Goal: Task Accomplishment & Management: Complete application form

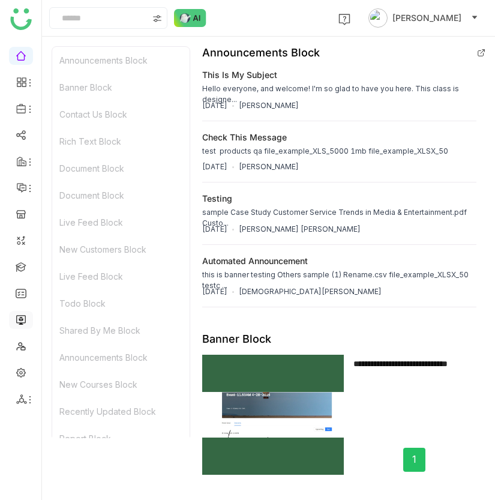
click at [24, 319] on link at bounding box center [21, 319] width 11 height 10
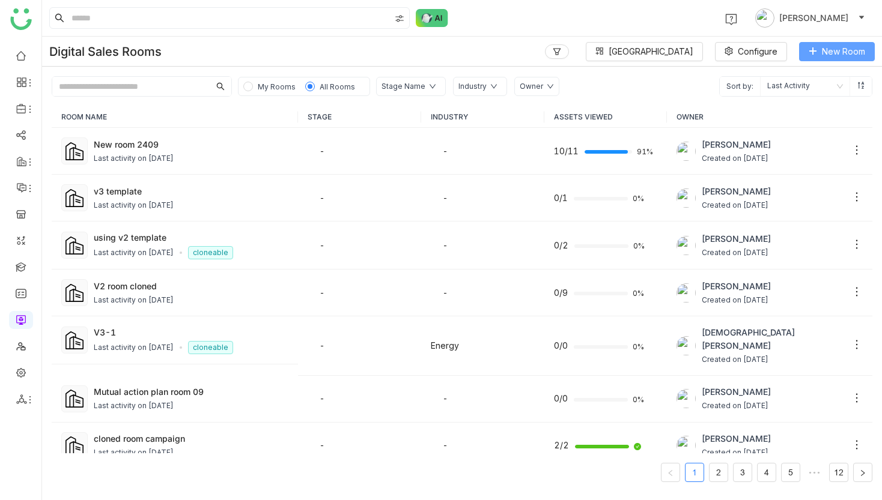
click at [495, 58] on span "New Room" at bounding box center [843, 51] width 43 height 13
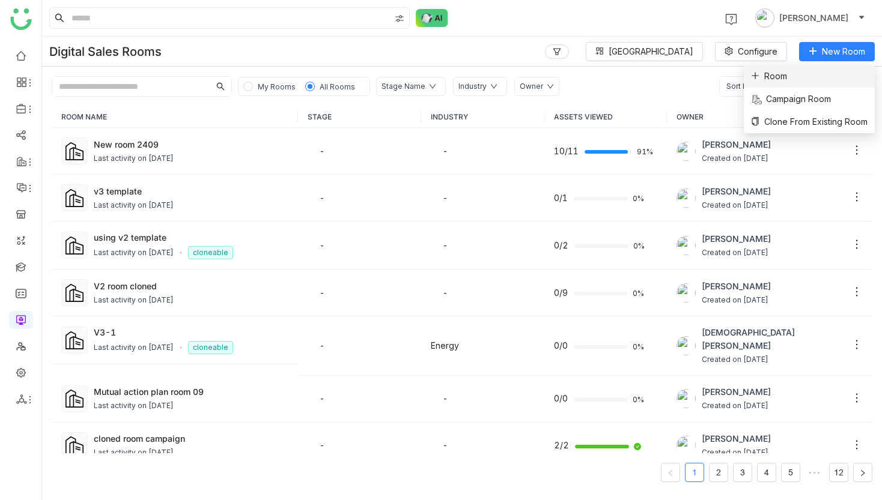
click at [495, 80] on li "Room" at bounding box center [809, 76] width 131 height 23
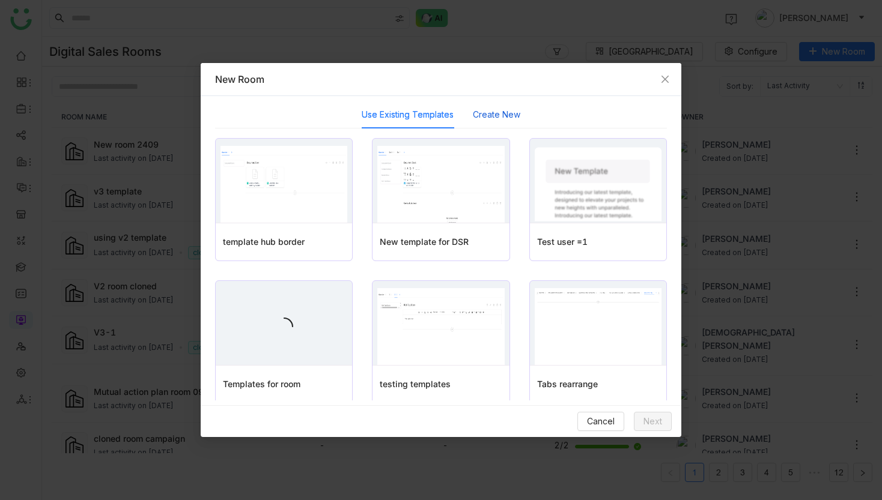
click at [495, 112] on button "Create New" at bounding box center [496, 114] width 47 height 13
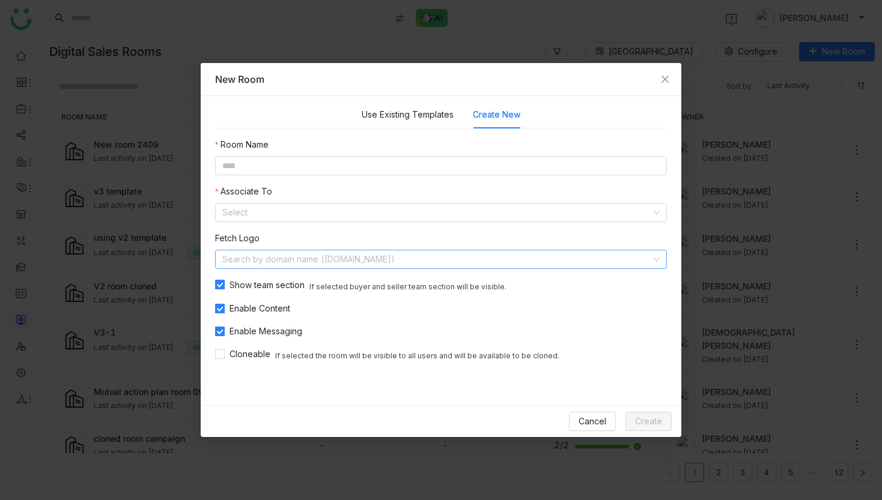
click at [404, 267] on input at bounding box center [436, 259] width 429 height 18
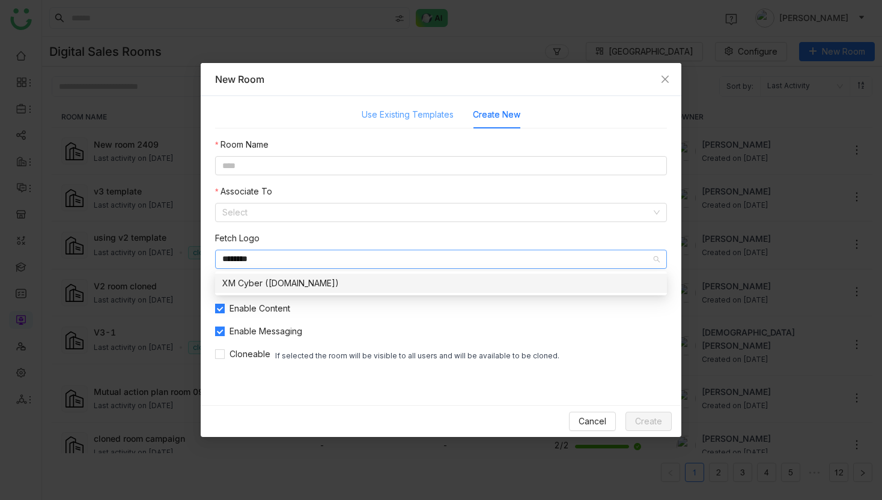
type input "********"
click at [435, 123] on div "Use Existing Templates" at bounding box center [408, 115] width 92 height 28
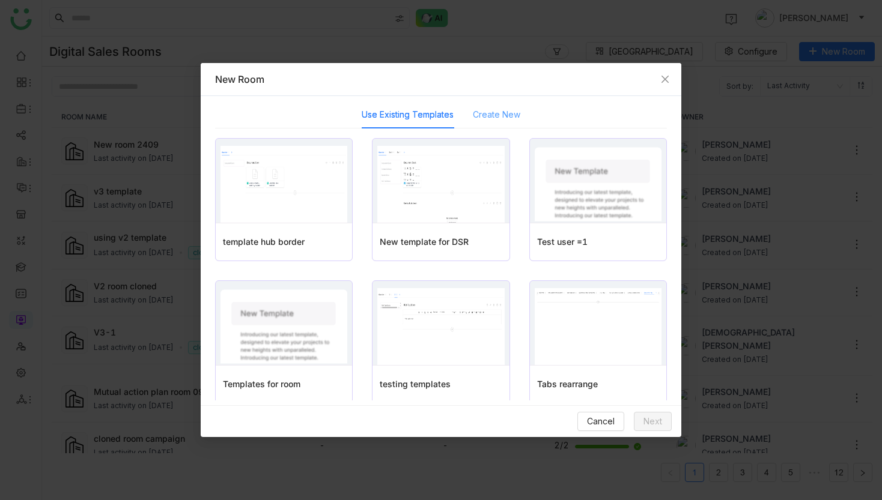
click at [492, 122] on div "Create New" at bounding box center [496, 115] width 47 height 28
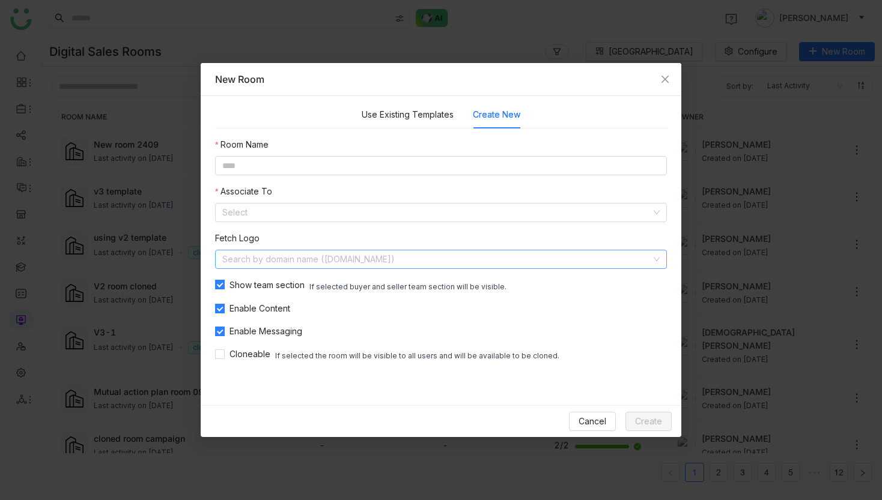
click at [495, 251] on input at bounding box center [436, 259] width 429 height 18
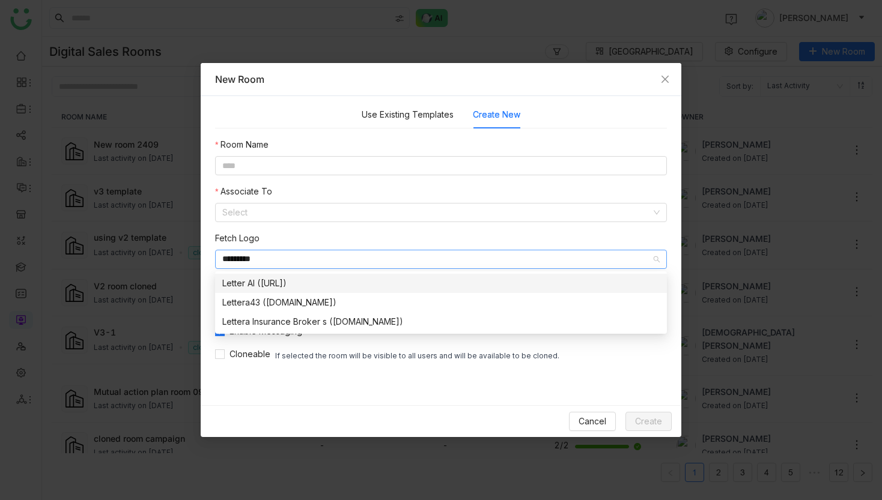
type input "*********"
click at [256, 280] on div "Letter AI (letter.ai)" at bounding box center [440, 283] width 437 height 13
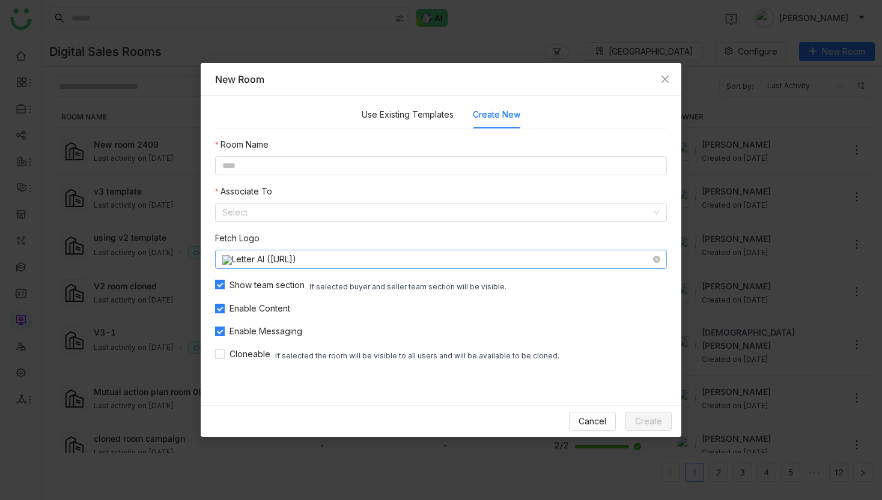
click at [269, 258] on nz-select-item "Letter AI (letter.ai)" at bounding box center [440, 259] width 437 height 18
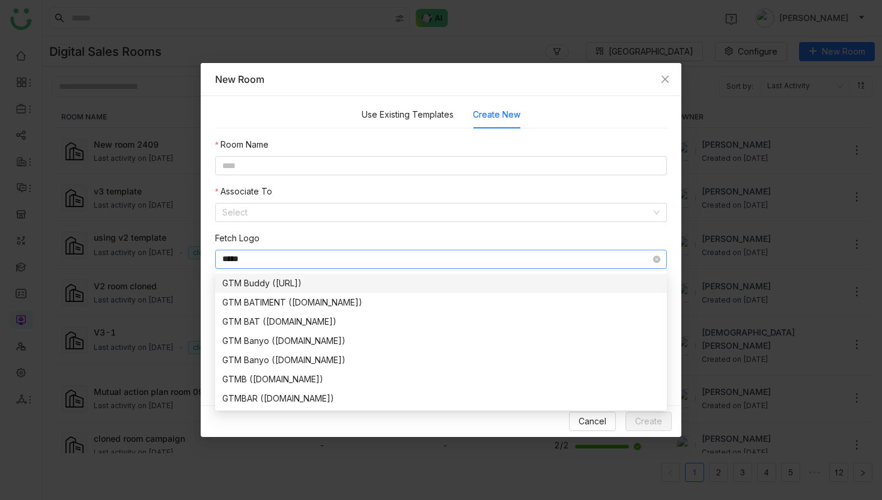
type input "*****"
click at [259, 286] on div "GTM Buddy (gtmbuddy.ai)" at bounding box center [440, 283] width 437 height 13
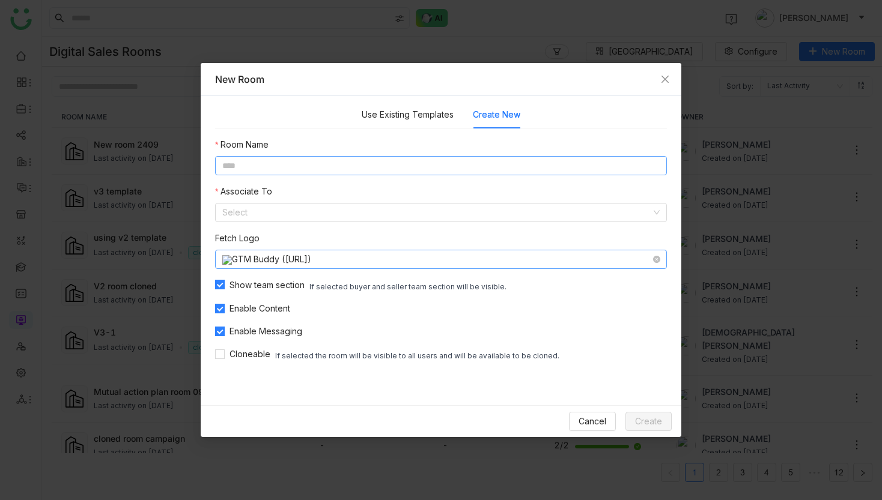
click at [263, 174] on input at bounding box center [441, 165] width 452 height 19
type input "*********"
click at [260, 212] on input at bounding box center [436, 213] width 429 height 18
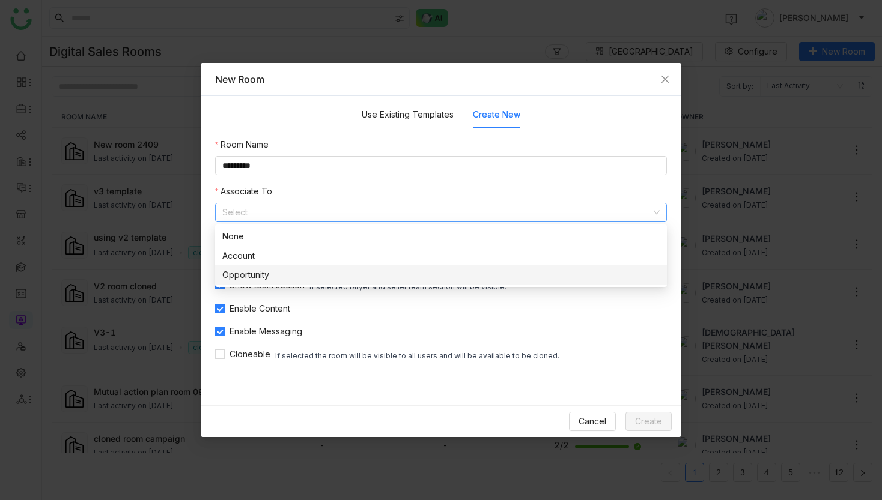
click at [270, 273] on div "Opportunity" at bounding box center [440, 274] width 437 height 13
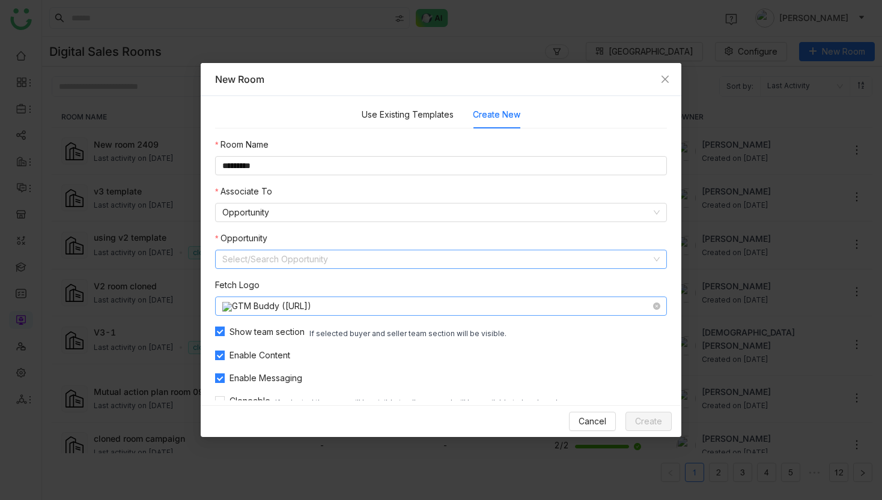
click at [278, 258] on input at bounding box center [436, 259] width 429 height 18
type input "******"
click at [326, 213] on nz-select-item "Opportunity" at bounding box center [440, 213] width 437 height 18
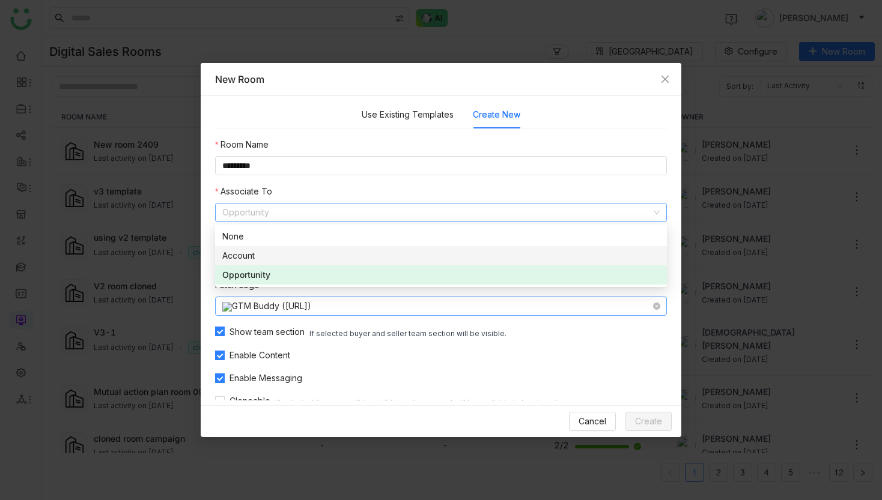
click at [327, 250] on div "Account" at bounding box center [440, 255] width 437 height 13
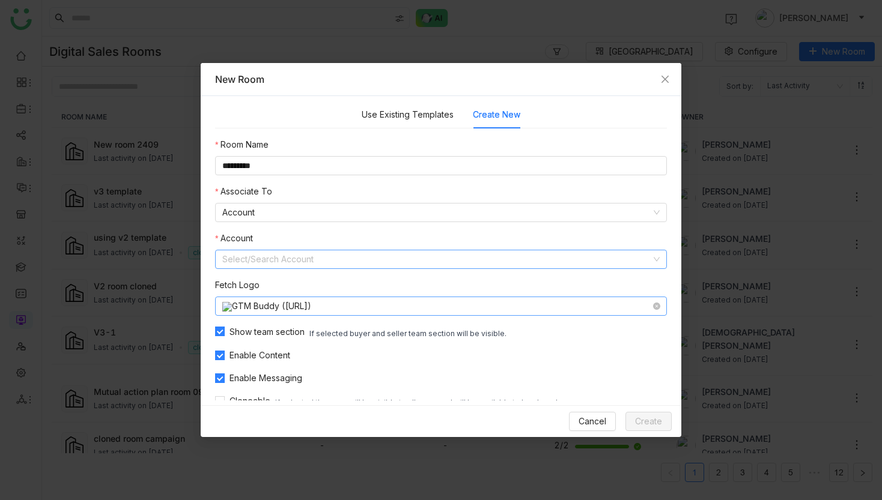
click at [326, 250] on input at bounding box center [436, 259] width 429 height 18
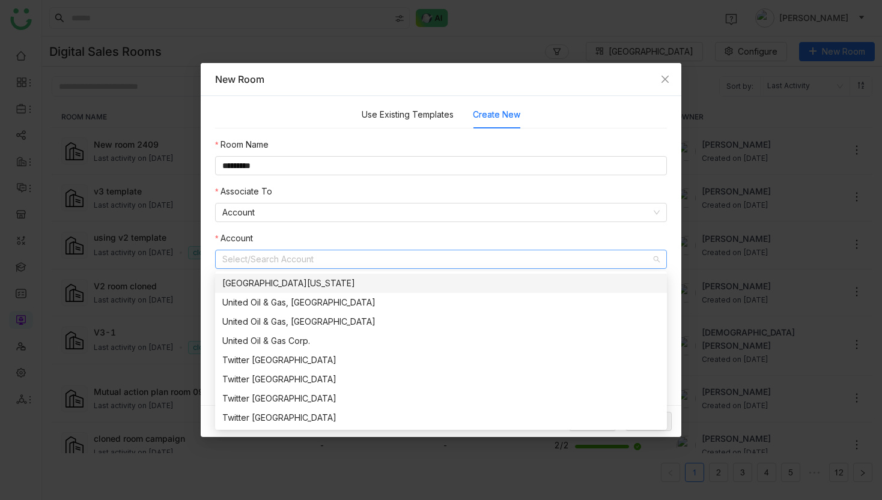
click at [296, 288] on div "[GEOGRAPHIC_DATA][US_STATE]" at bounding box center [440, 283] width 437 height 13
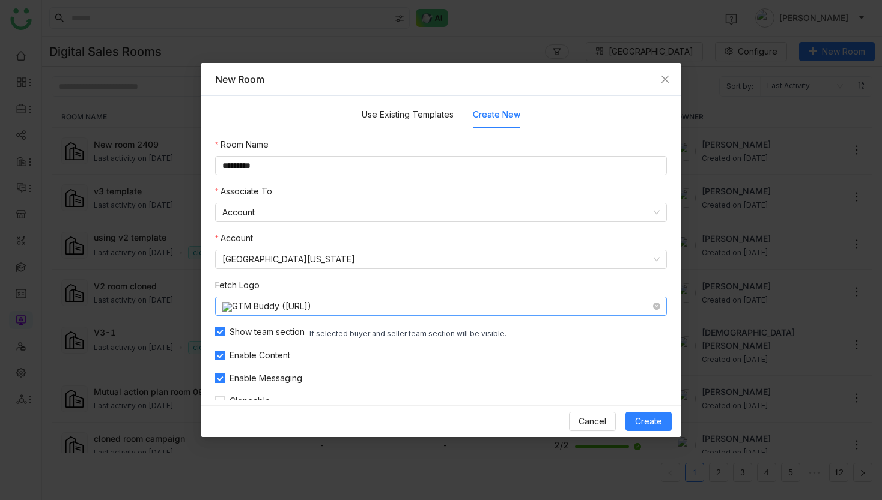
click at [285, 305] on nz-select-item "GTM Buddy (gtmbuddy.ai)" at bounding box center [440, 306] width 437 height 18
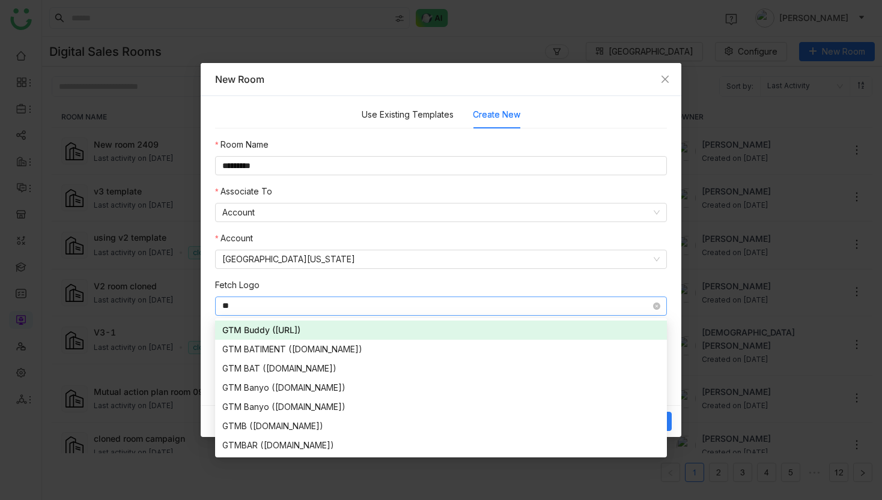
type input "*"
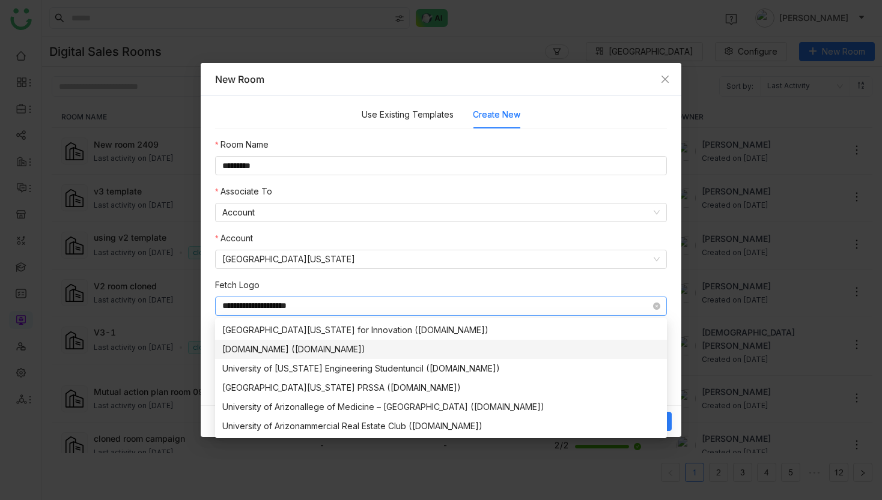
type input "**********"
click at [296, 354] on div "universityofarizona.com (universityofarizona.com)" at bounding box center [440, 349] width 437 height 13
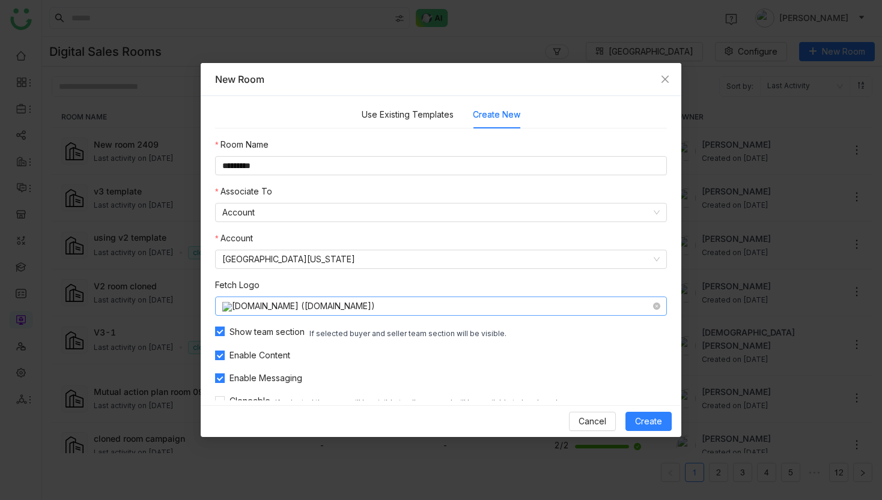
scroll to position [17, 0]
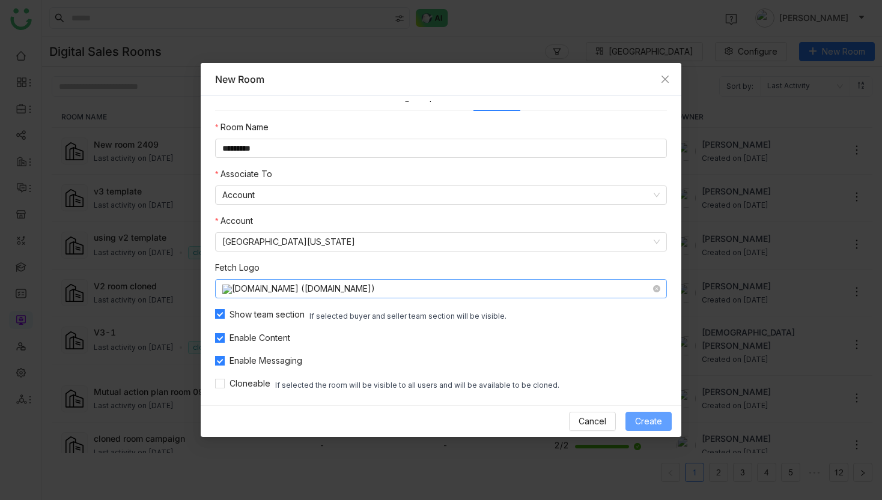
click at [495, 419] on span "Create" at bounding box center [648, 421] width 27 height 13
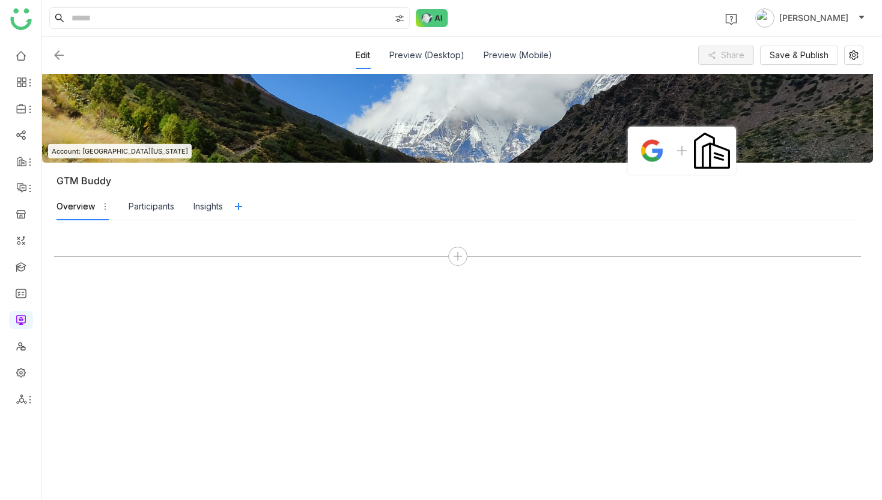
click at [89, 178] on div "GTM Buddy" at bounding box center [464, 181] width 816 height 12
click at [89, 179] on div "GTM Buddy" at bounding box center [464, 181] width 816 height 12
click at [95, 181] on div "GTM Buddy" at bounding box center [464, 181] width 816 height 12
click at [495, 53] on icon at bounding box center [854, 55] width 10 height 10
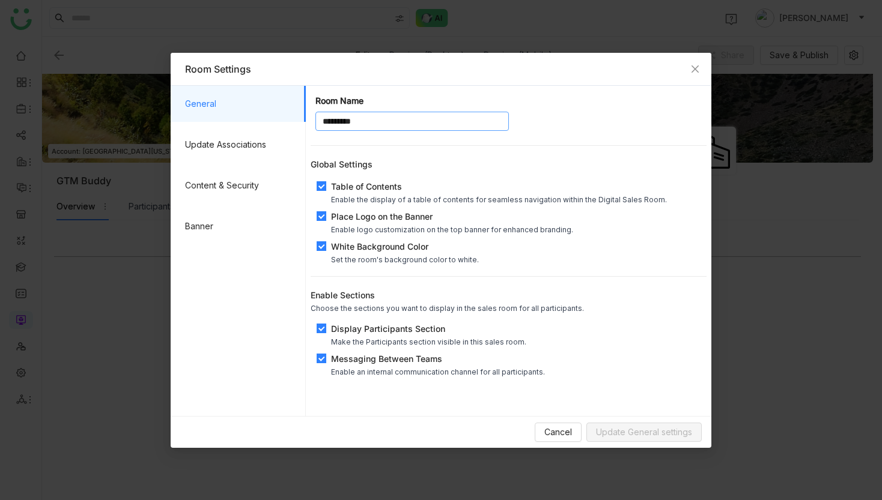
click at [424, 122] on input "*********" at bounding box center [411, 121] width 193 height 19
type input "**********"
click at [495, 432] on span "Update General settings" at bounding box center [644, 432] width 96 height 13
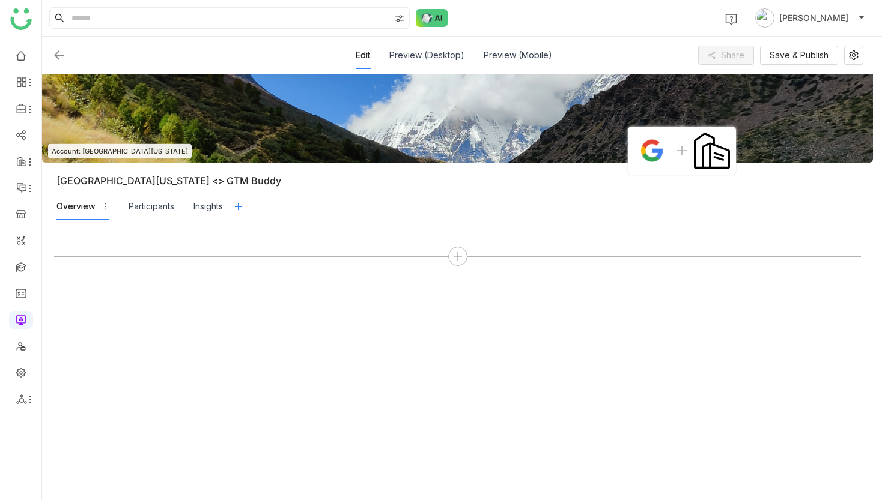
click at [181, 202] on div "Overview Participants Insights" at bounding box center [139, 207] width 166 height 28
click at [163, 209] on div "Participants" at bounding box center [152, 206] width 46 height 13
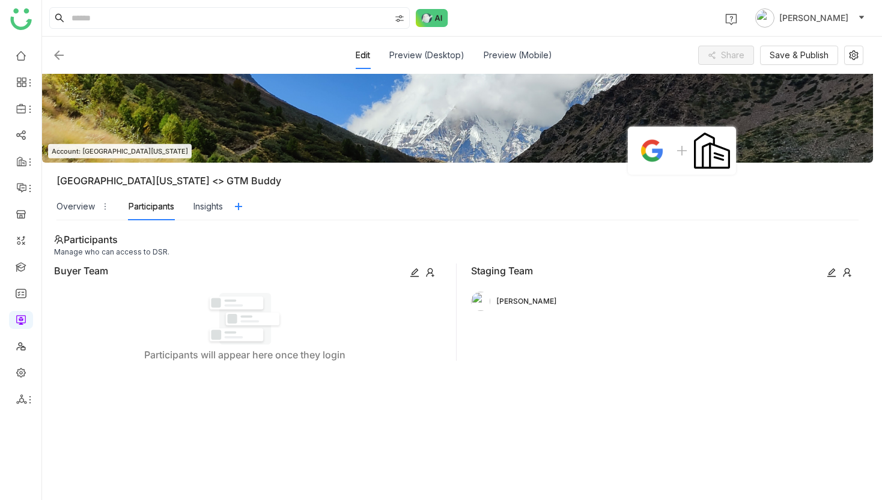
click at [204, 210] on div "Insights" at bounding box center [207, 206] width 29 height 13
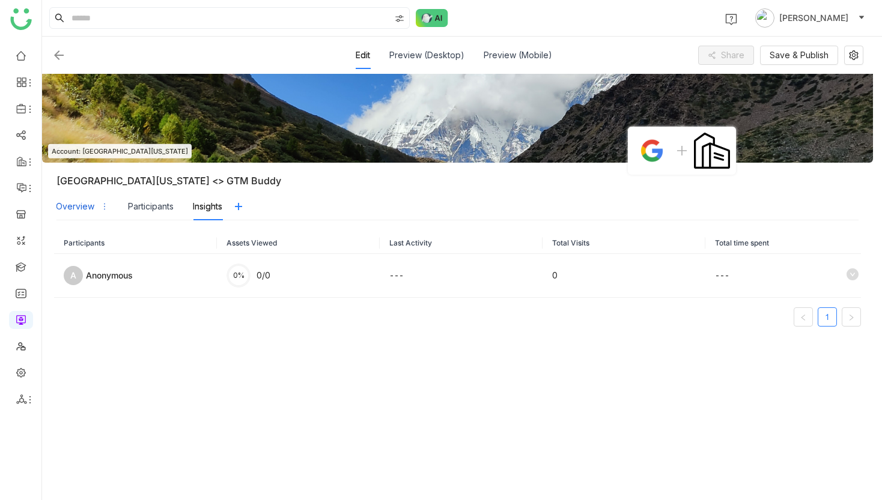
click at [62, 207] on div "Overview" at bounding box center [75, 206] width 38 height 13
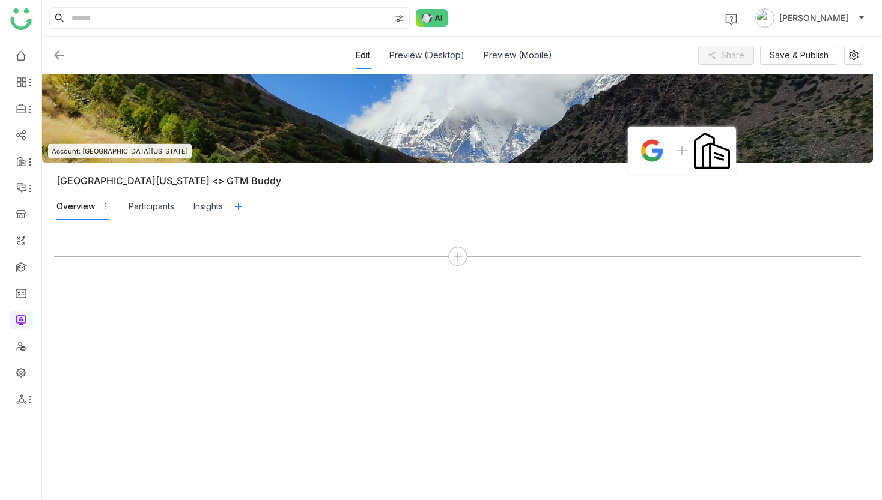
click at [658, 149] on img at bounding box center [652, 151] width 36 height 36
click at [713, 148] on icon at bounding box center [712, 151] width 12 height 12
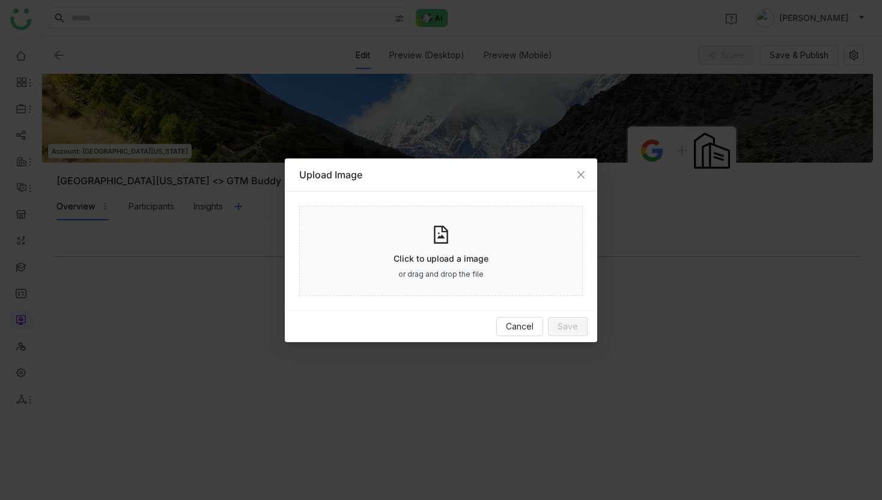
click at [500, 214] on div "Click to upload a image or drag and drop the file" at bounding box center [440, 251] width 283 height 90
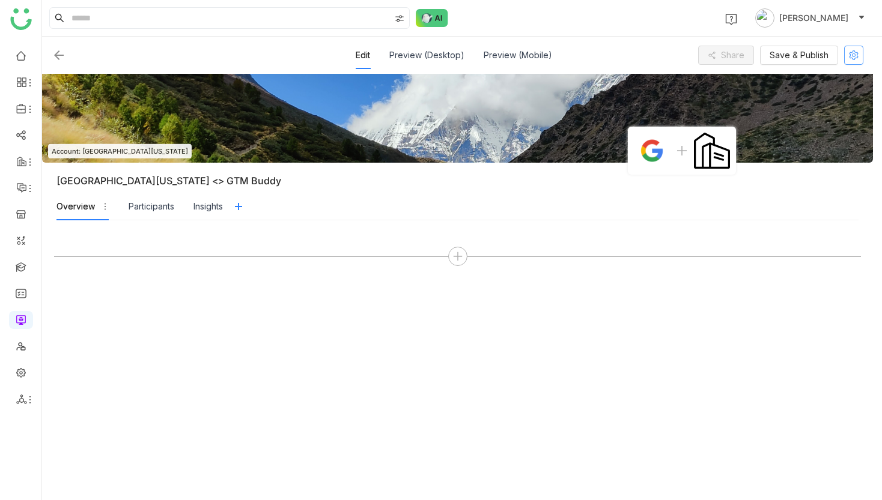
click at [856, 56] on icon at bounding box center [853, 55] width 18 height 10
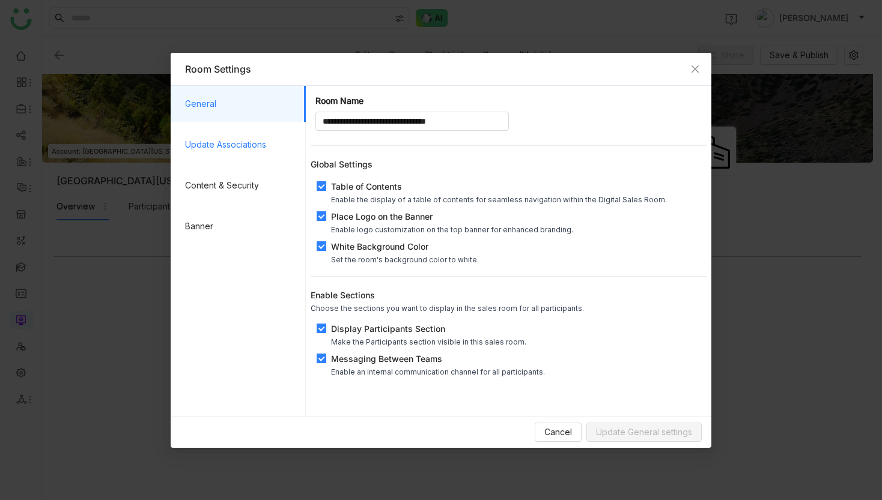
click at [241, 158] on span "Update Associations" at bounding box center [240, 145] width 111 height 36
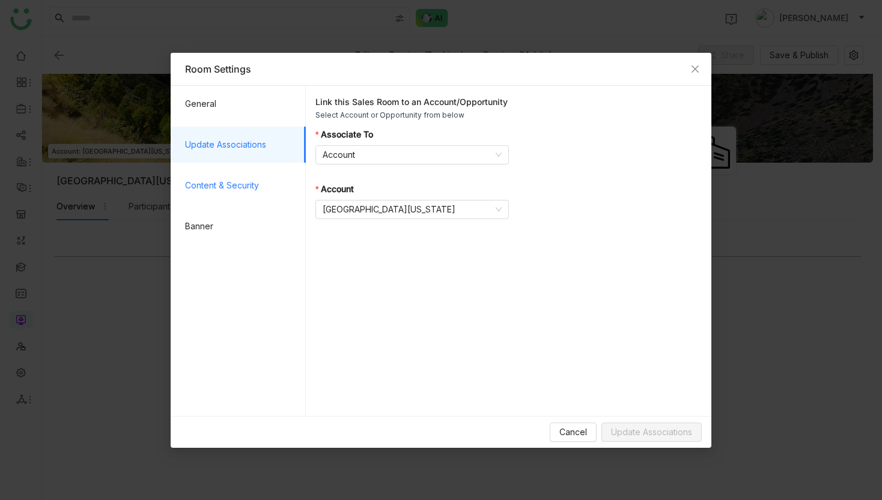
click at [258, 186] on span "Content & Security" at bounding box center [240, 186] width 111 height 36
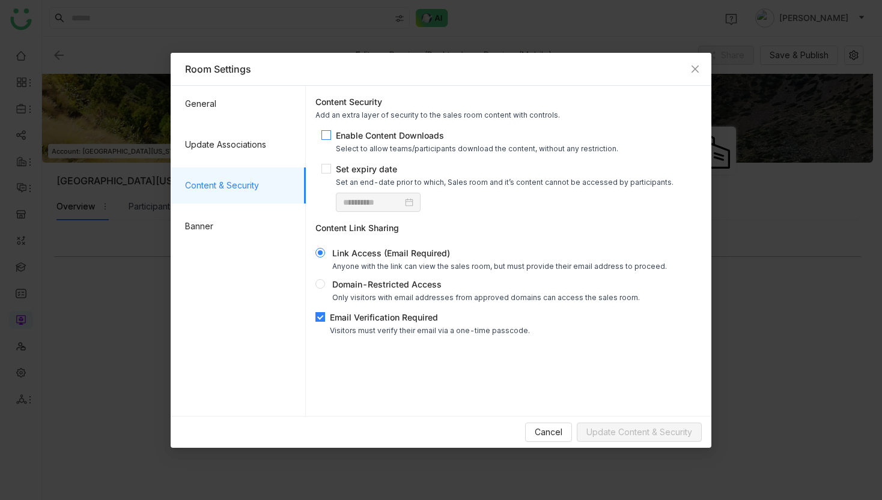
click at [353, 130] on div "Enable Content Downloads" at bounding box center [477, 135] width 282 height 13
click at [378, 284] on div "Domain-Restricted Access" at bounding box center [485, 284] width 307 height 13
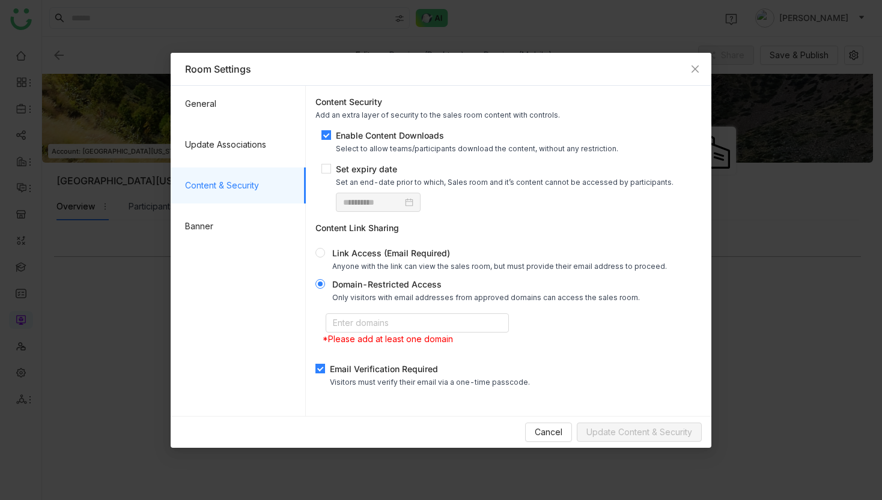
click at [419, 312] on div "Restrict access to explicit domains Allow only particular email domains to acce…" at bounding box center [508, 329] width 386 height 47
click at [416, 321] on nz-select-top-control "Enter domains" at bounding box center [417, 323] width 183 height 19
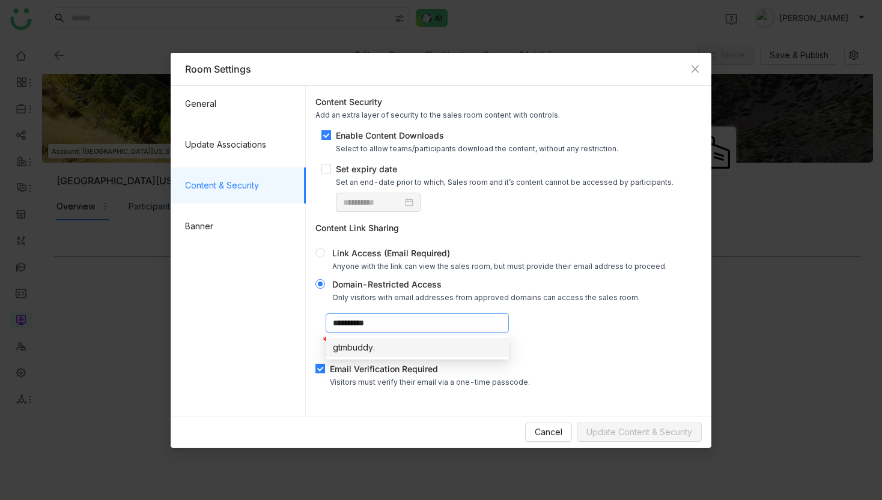
type input "**********"
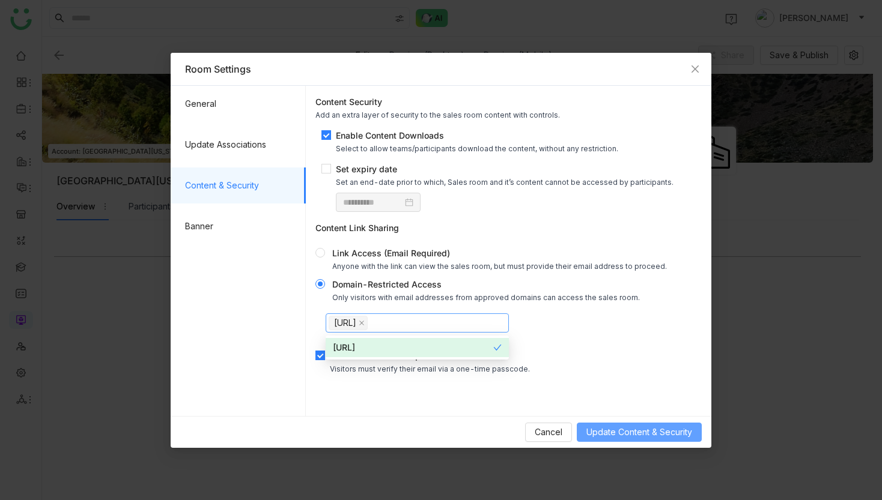
click at [656, 434] on span "Update Content & Security" at bounding box center [639, 432] width 106 height 13
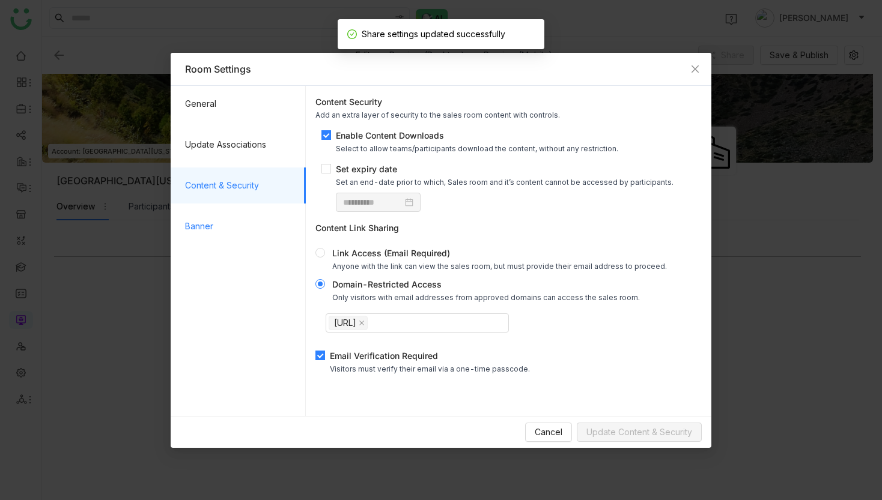
click at [240, 217] on span "Banner" at bounding box center [240, 226] width 111 height 36
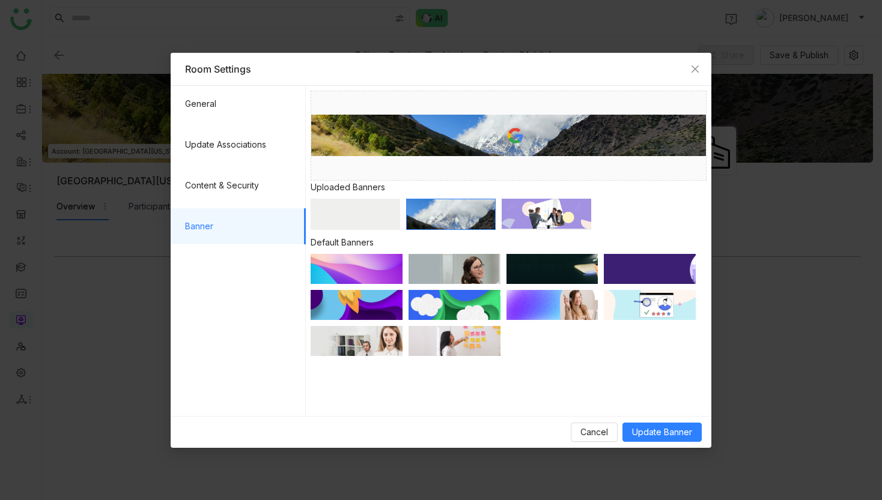
click at [699, 304] on div at bounding box center [509, 308] width 396 height 108
click at [670, 306] on img at bounding box center [650, 305] width 92 height 30
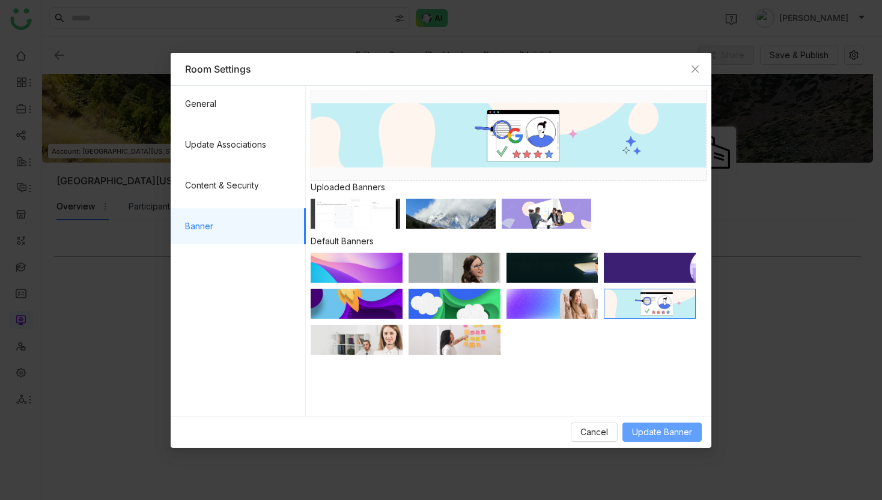
click at [666, 429] on span "Update Banner" at bounding box center [662, 432] width 60 height 13
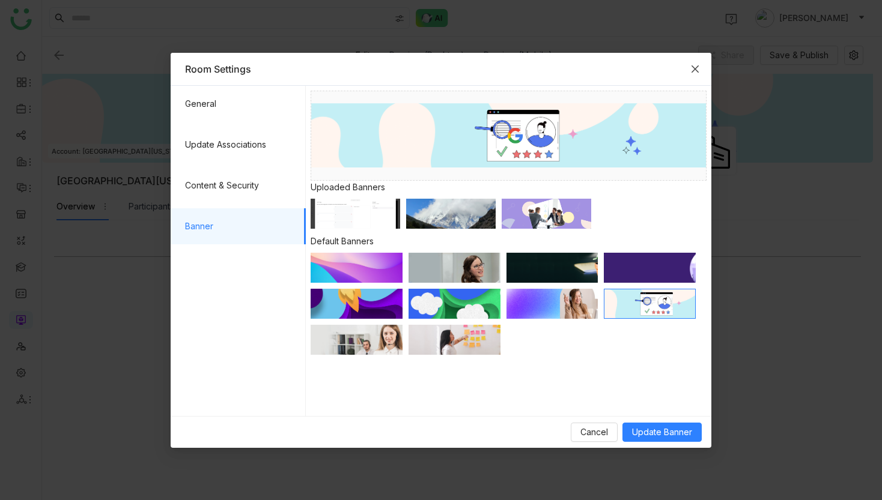
click at [695, 62] on span "Close" at bounding box center [695, 69] width 32 height 32
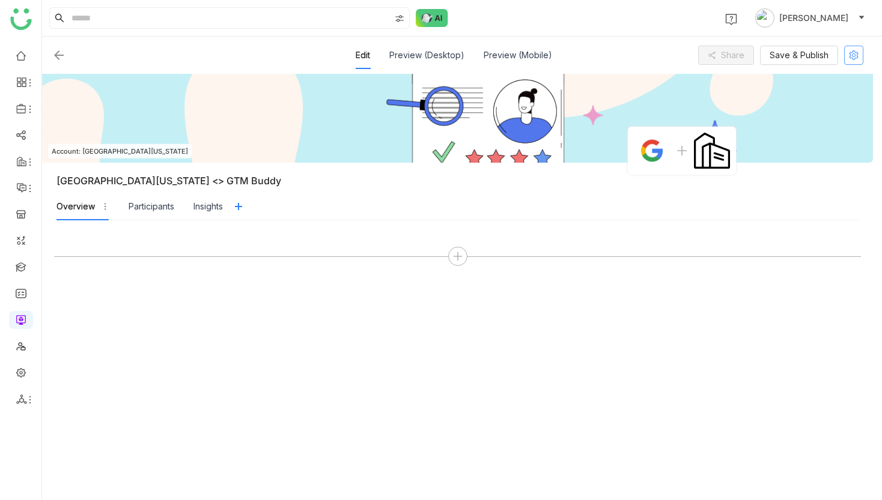
click at [858, 58] on icon at bounding box center [853, 55] width 9 height 10
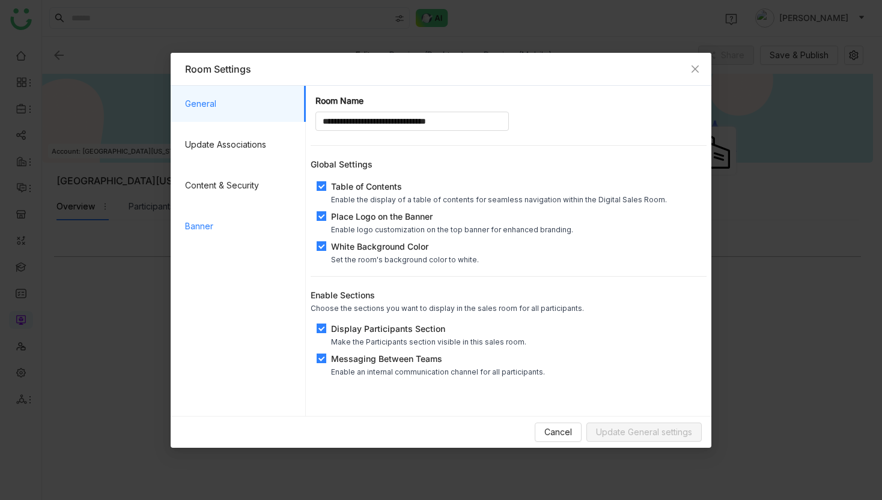
click at [281, 228] on span "Banner" at bounding box center [240, 226] width 111 height 36
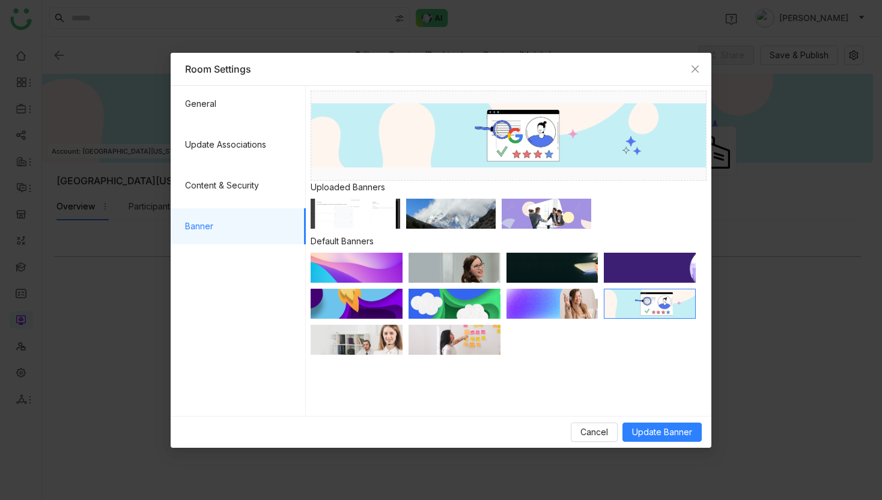
click at [528, 309] on img at bounding box center [552, 304] width 92 height 30
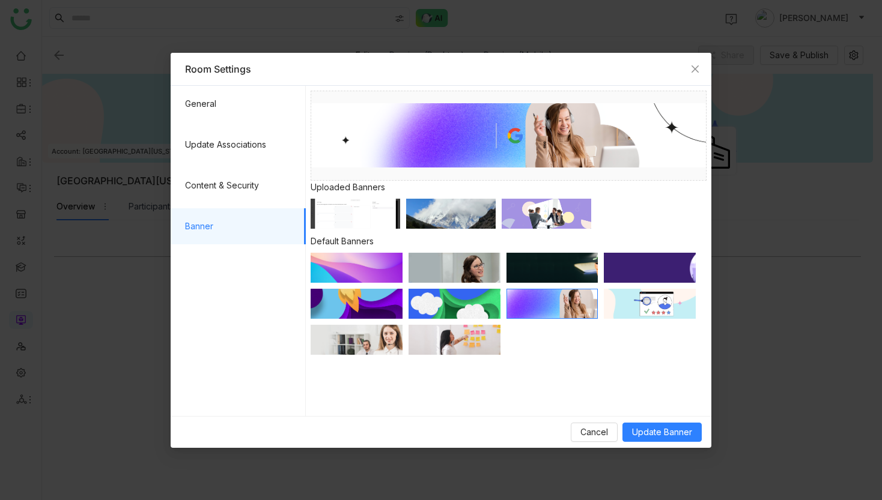
click at [467, 336] on img at bounding box center [454, 340] width 92 height 30
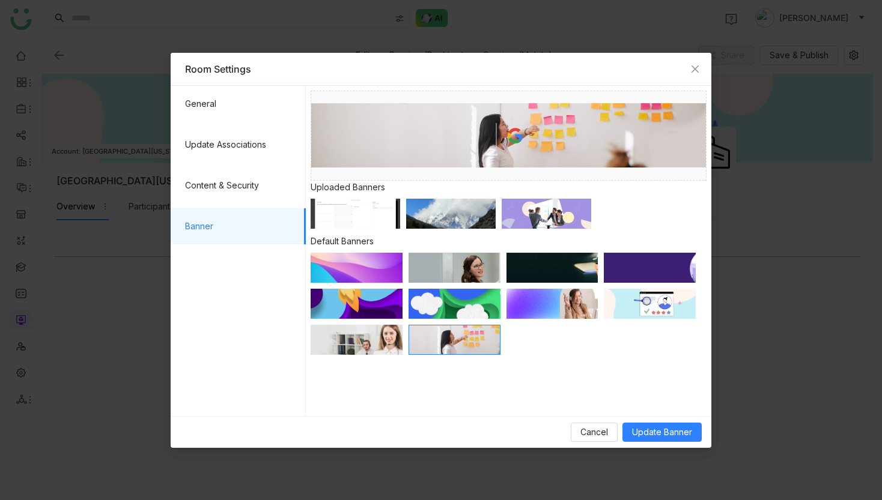
click at [678, 311] on img at bounding box center [650, 304] width 92 height 30
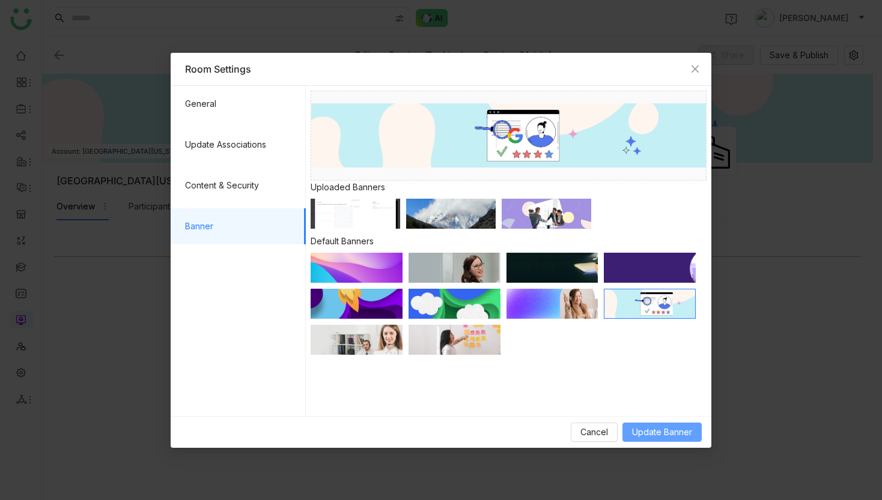
click at [677, 441] on button "Update Banner" at bounding box center [661, 432] width 79 height 19
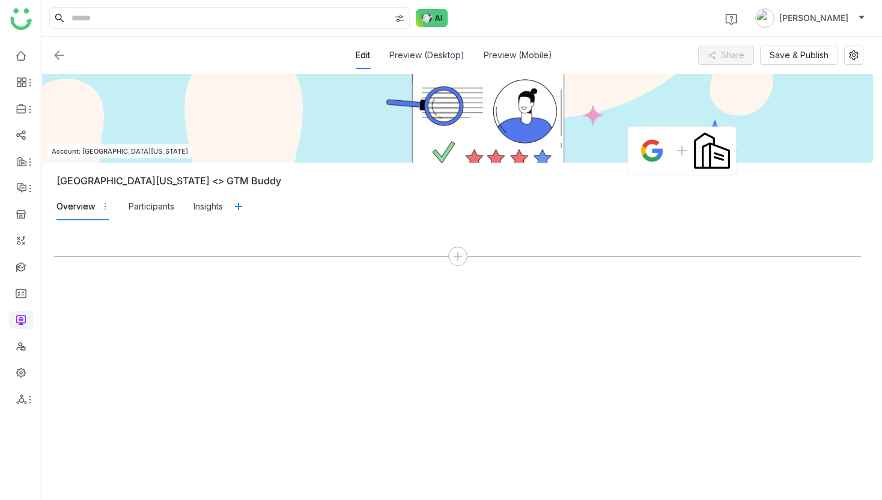
click at [102, 211] on div "button" at bounding box center [105, 206] width 8 height 13
click at [239, 207] on icon at bounding box center [239, 207] width 10 height 10
click at [197, 210] on div "Insights" at bounding box center [207, 206] width 29 height 13
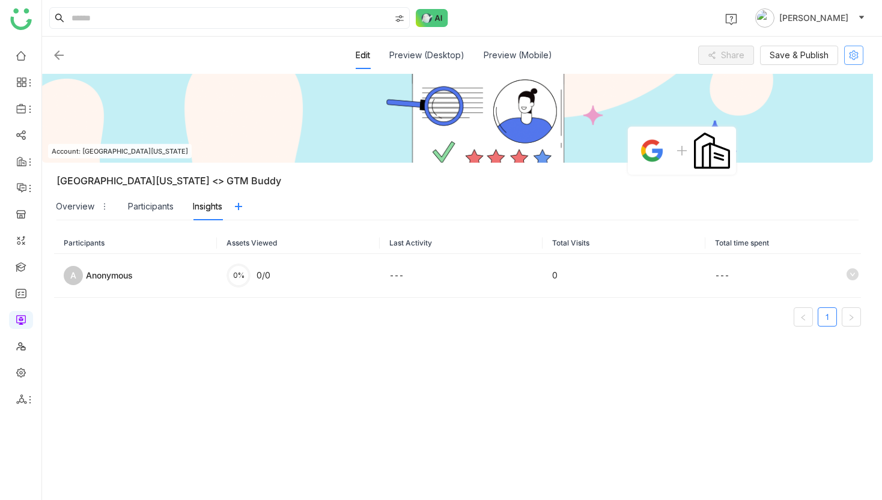
click at [862, 55] on icon at bounding box center [853, 55] width 18 height 10
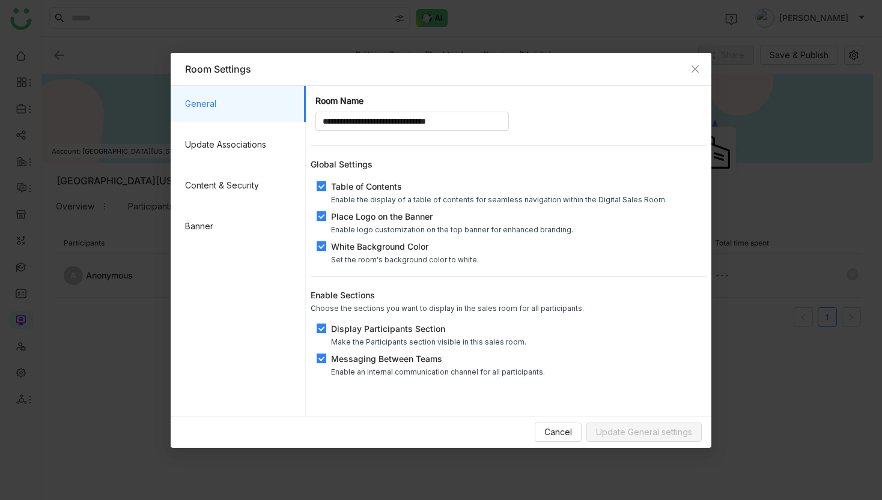
click at [168, 198] on nz-modal-container "**********" at bounding box center [441, 250] width 882 height 500
click at [196, 196] on span "Content & Security" at bounding box center [240, 186] width 111 height 36
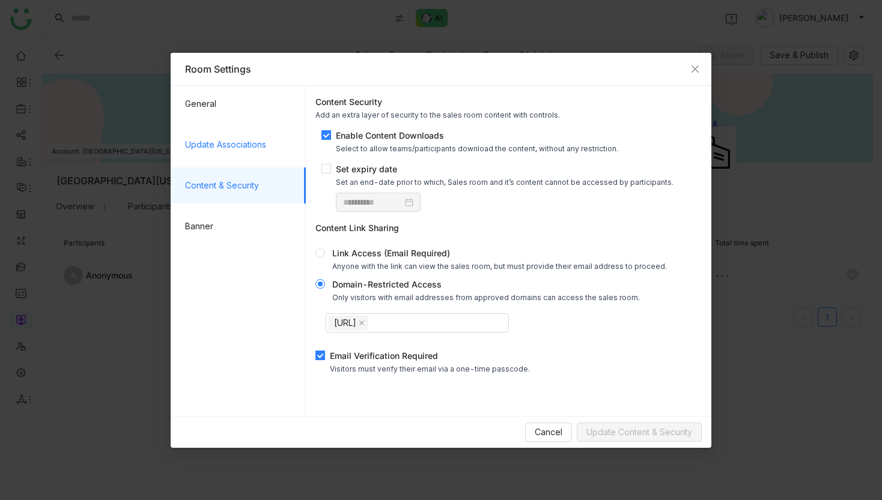
click at [237, 142] on span "Update Associations" at bounding box center [240, 145] width 111 height 36
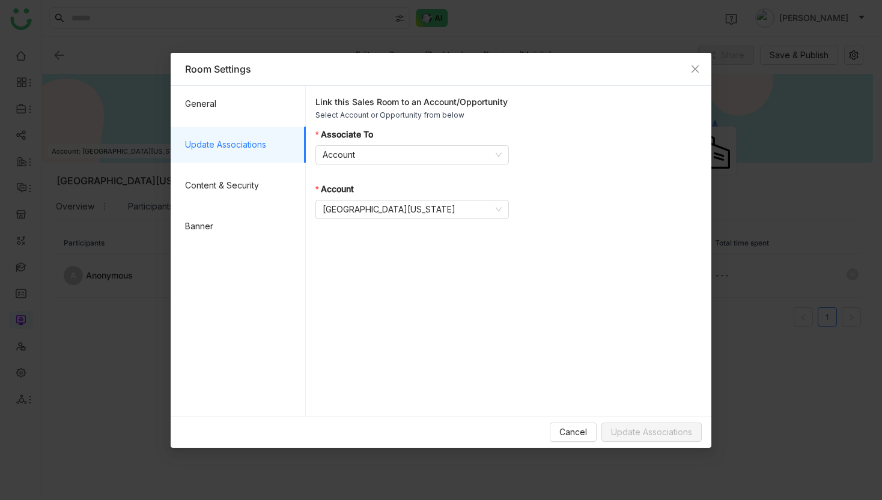
click at [238, 122] on ul "General Update Associations Content & Security Banner" at bounding box center [238, 234] width 135 height 297
click at [225, 108] on span "General" at bounding box center [240, 104] width 111 height 36
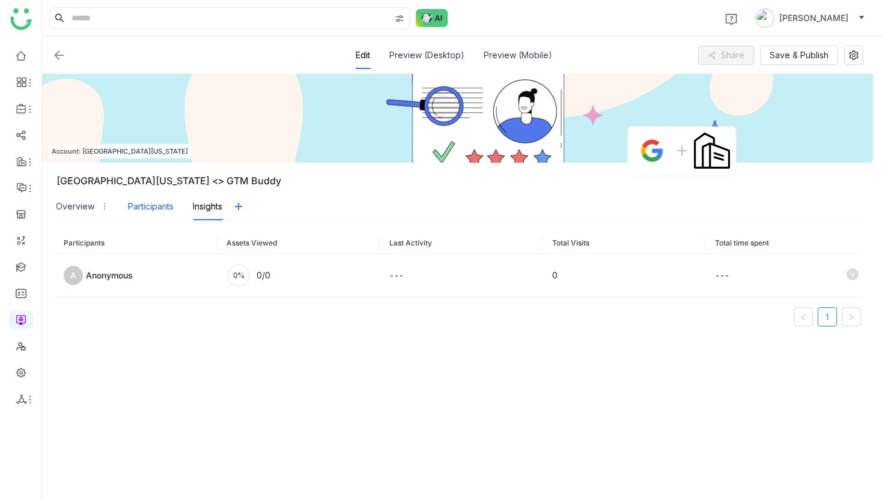
click at [167, 205] on div "Participants" at bounding box center [151, 206] width 46 height 13
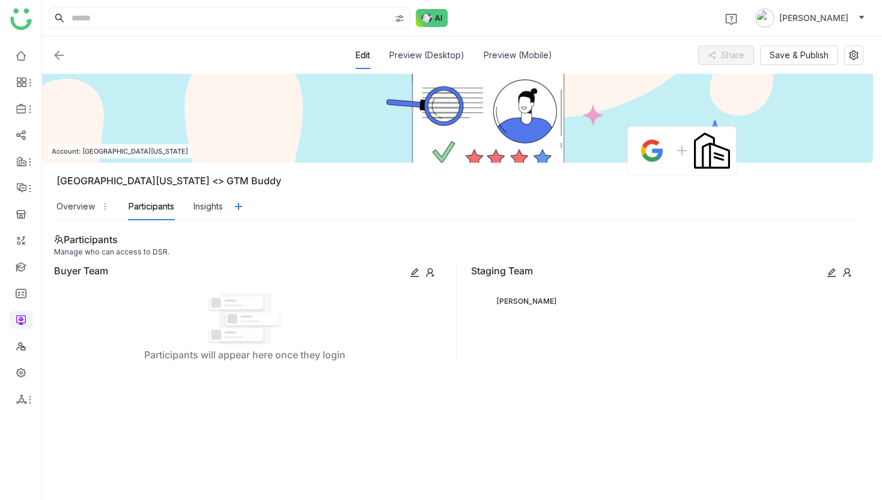
click at [98, 207] on div "Overview" at bounding box center [82, 207] width 53 height 28
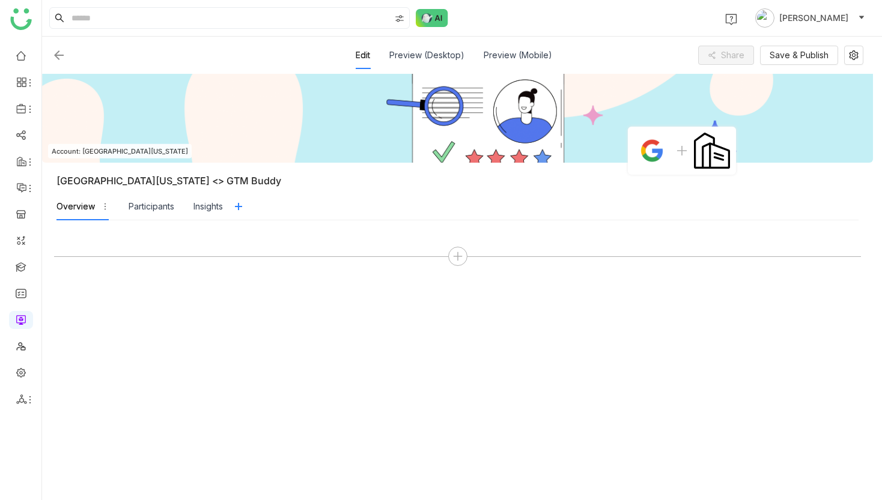
click at [106, 207] on icon "button" at bounding box center [105, 206] width 8 height 8
click at [458, 256] on icon at bounding box center [457, 256] width 11 height 11
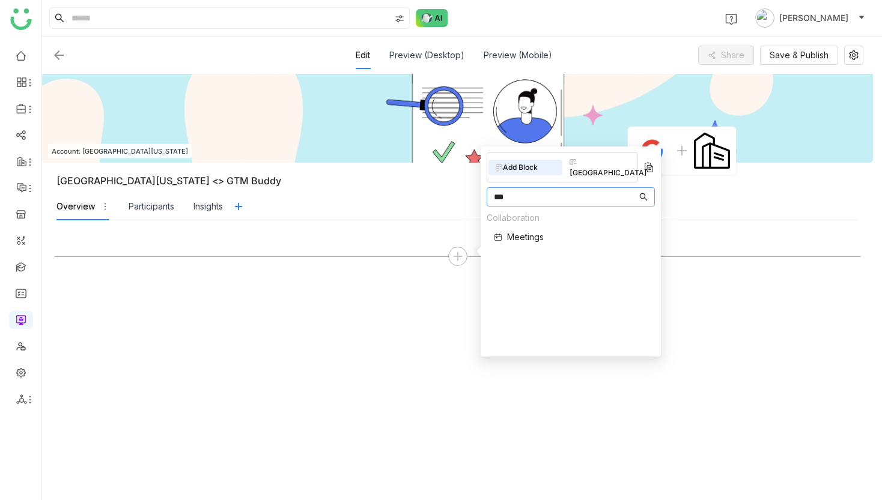
type input "***"
click at [532, 231] on span "Meetings" at bounding box center [525, 237] width 37 height 13
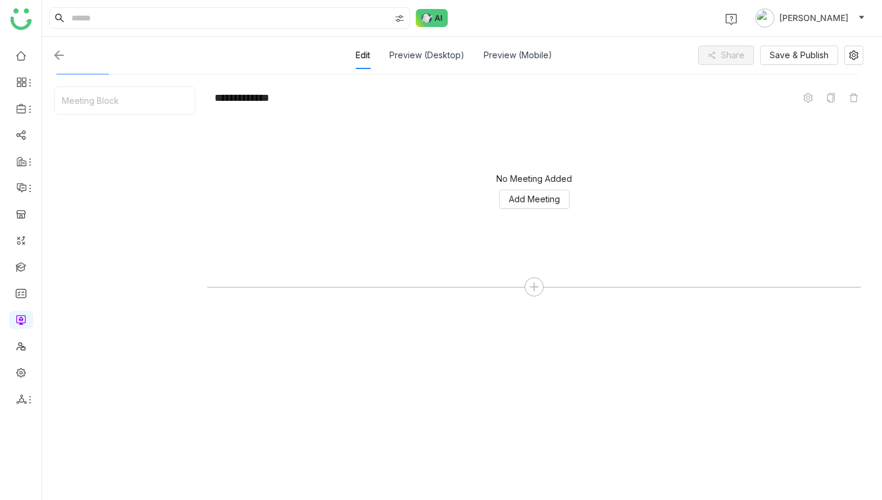
scroll to position [148, 0]
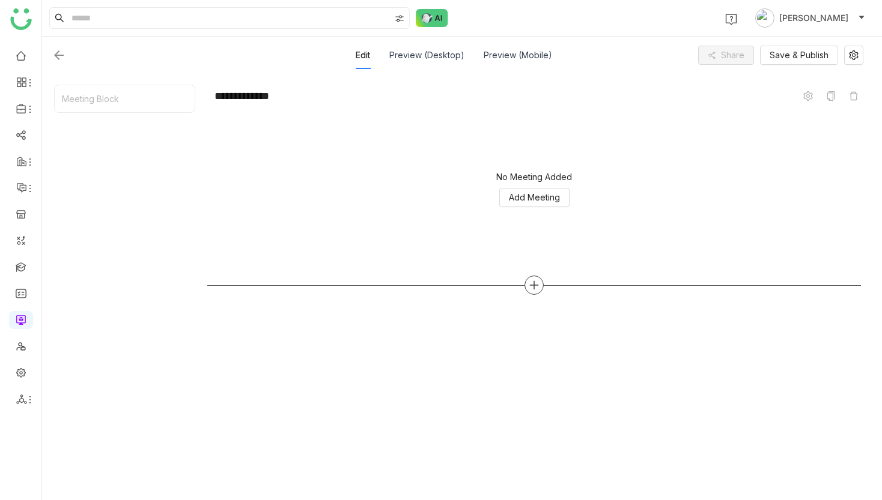
click at [532, 289] on div at bounding box center [533, 285] width 19 height 19
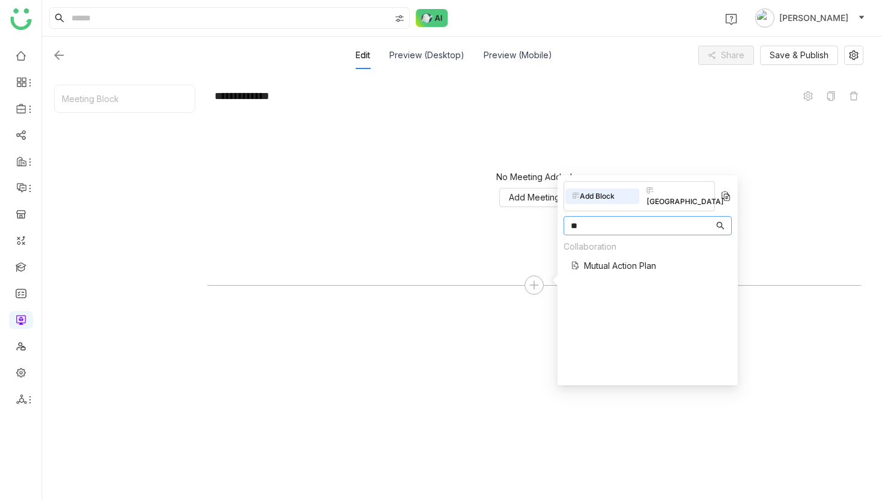
type input "**"
click at [670, 254] on div "Collaboration Mutual Action Plan" at bounding box center [647, 259] width 168 height 39
click at [644, 259] on span "Mutual Action Plan" at bounding box center [620, 265] width 72 height 13
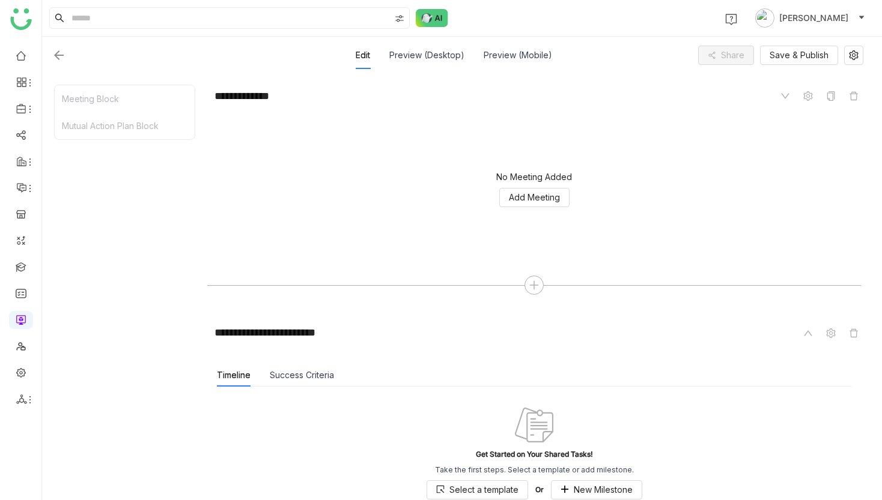
scroll to position [223, 0]
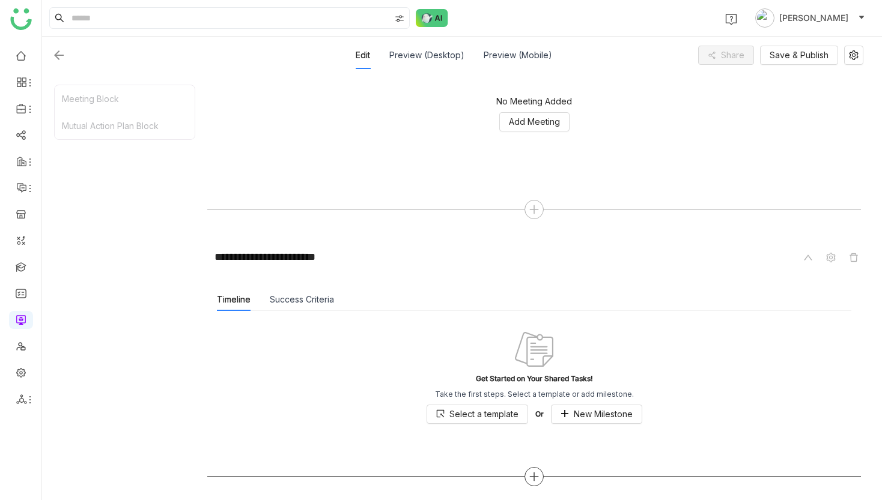
click at [544, 481] on div at bounding box center [533, 476] width 19 height 19
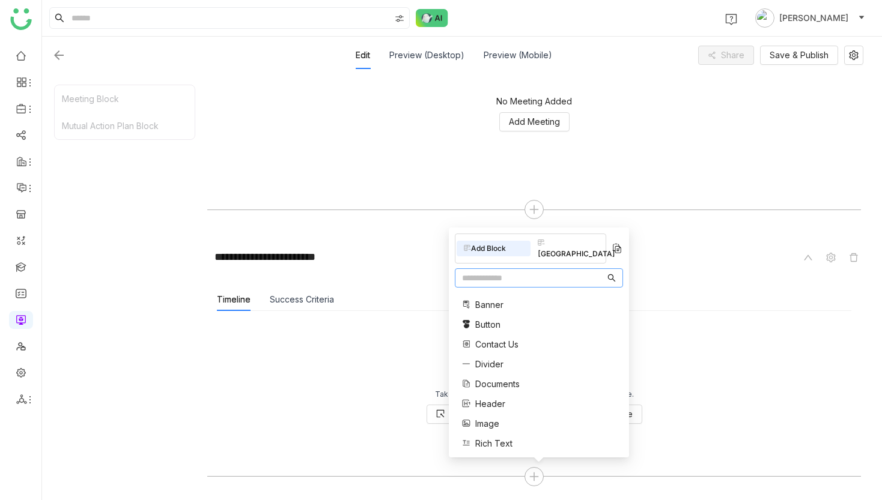
click at [584, 256] on div "[GEOGRAPHIC_DATA]" at bounding box center [567, 248] width 74 height 26
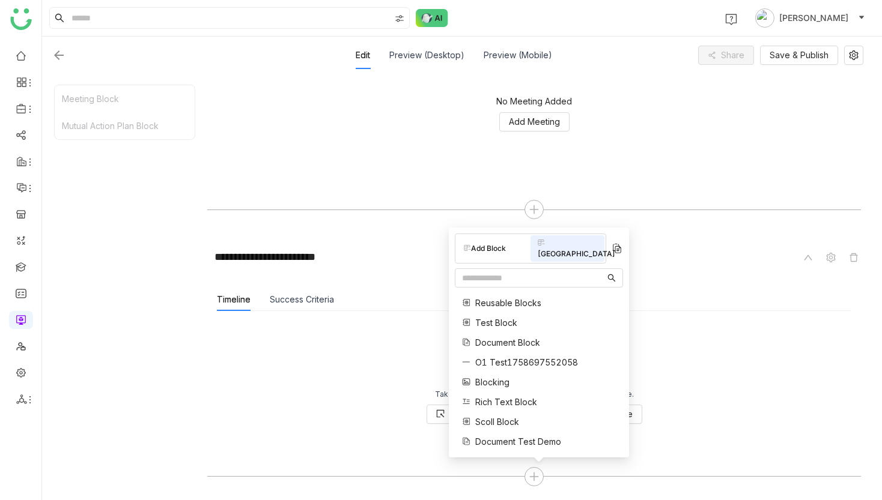
scroll to position [158, 0]
click at [609, 442] on icon at bounding box center [609, 442] width 8 height 8
click at [605, 381] on icon at bounding box center [609, 383] width 8 height 6
click at [495, 381] on span "Blocking" at bounding box center [492, 382] width 34 height 13
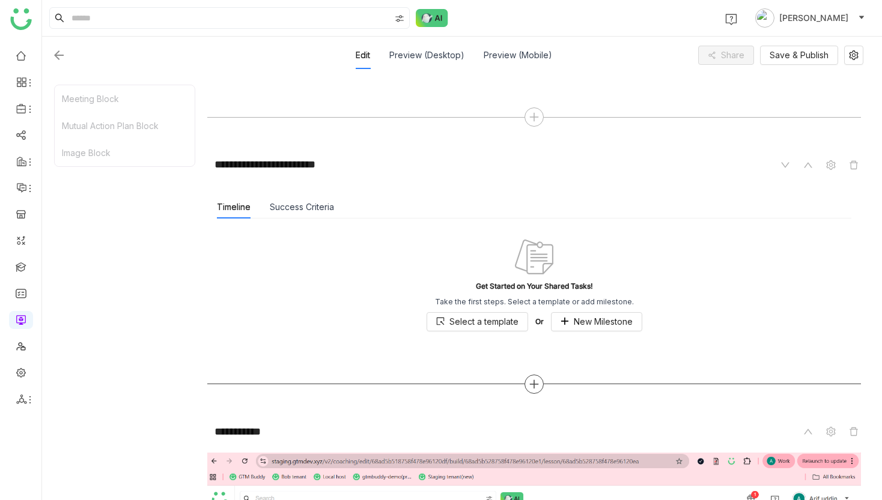
scroll to position [651, 0]
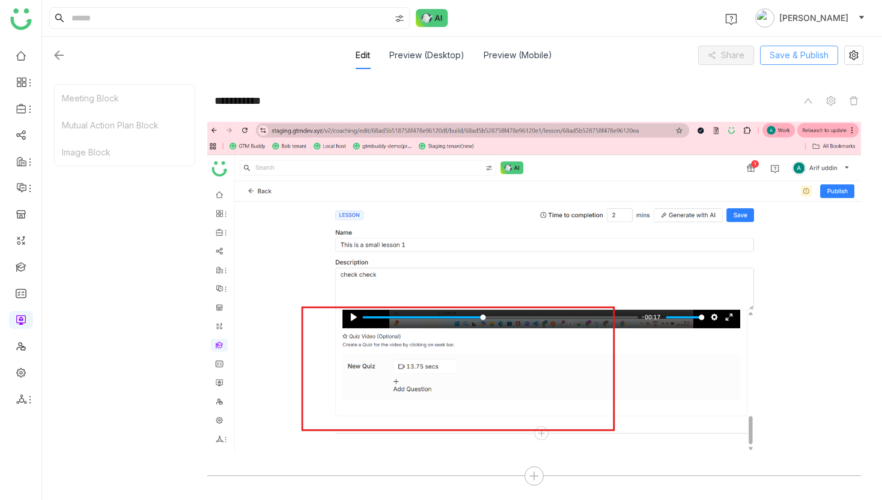
click at [806, 59] on span "Save & Publish" at bounding box center [798, 55] width 59 height 13
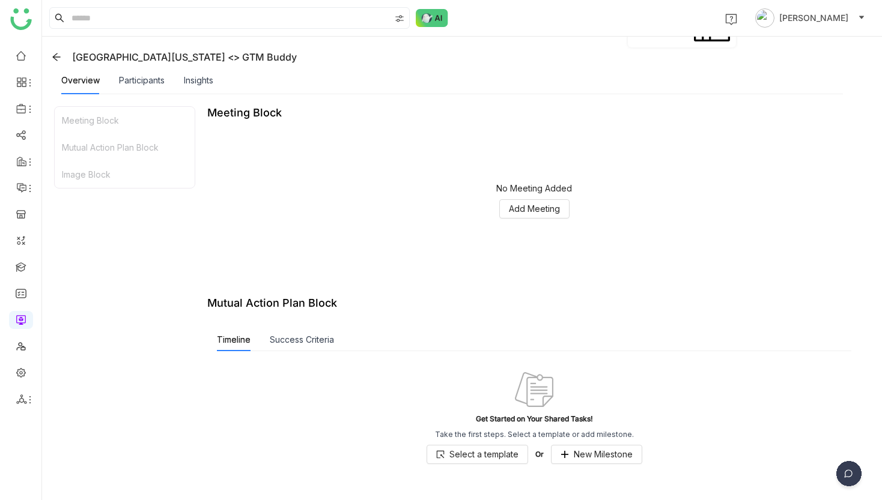
scroll to position [79, 0]
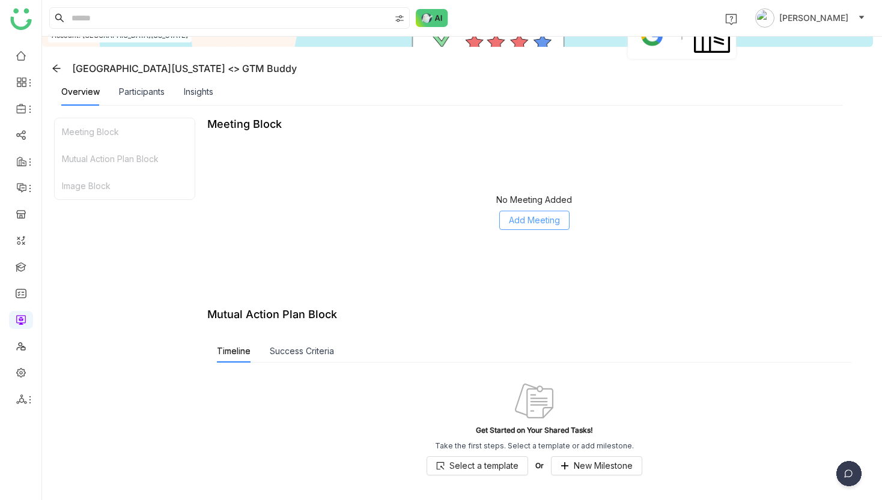
click at [569, 226] on button "Add Meeting" at bounding box center [534, 220] width 70 height 19
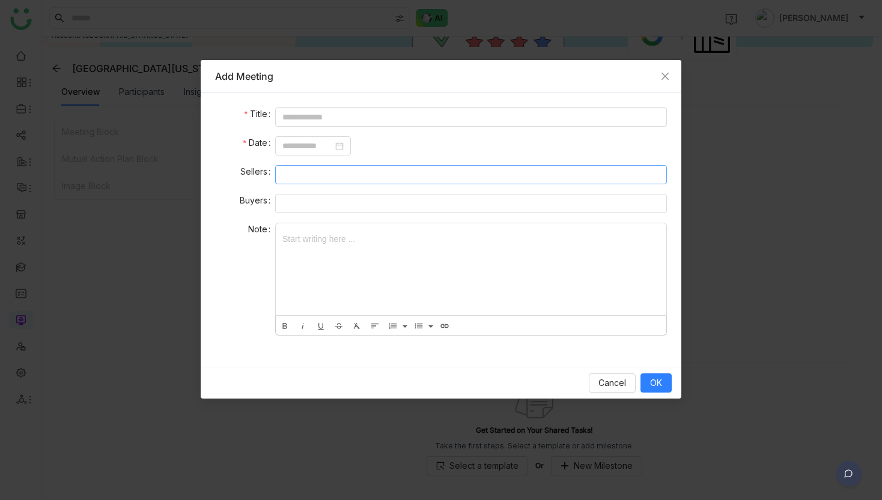
click at [539, 172] on nz-select-top-control at bounding box center [471, 174] width 392 height 19
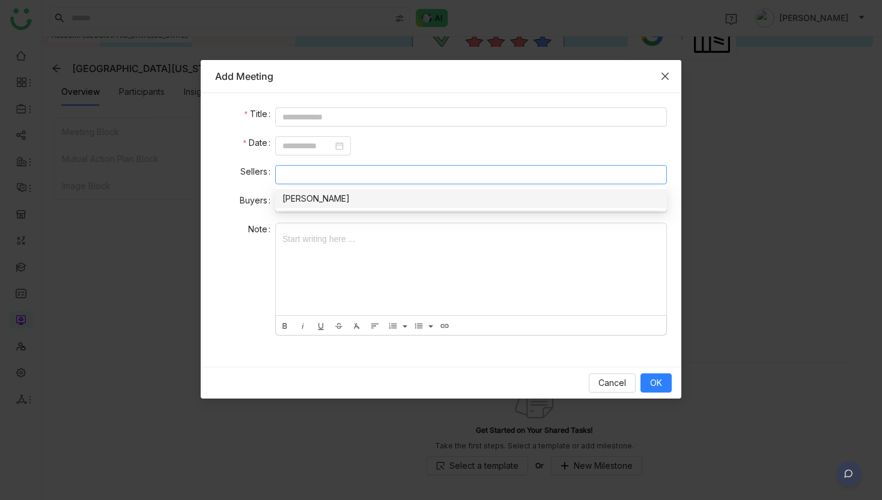
click at [662, 78] on icon "Close" at bounding box center [664, 76] width 7 height 7
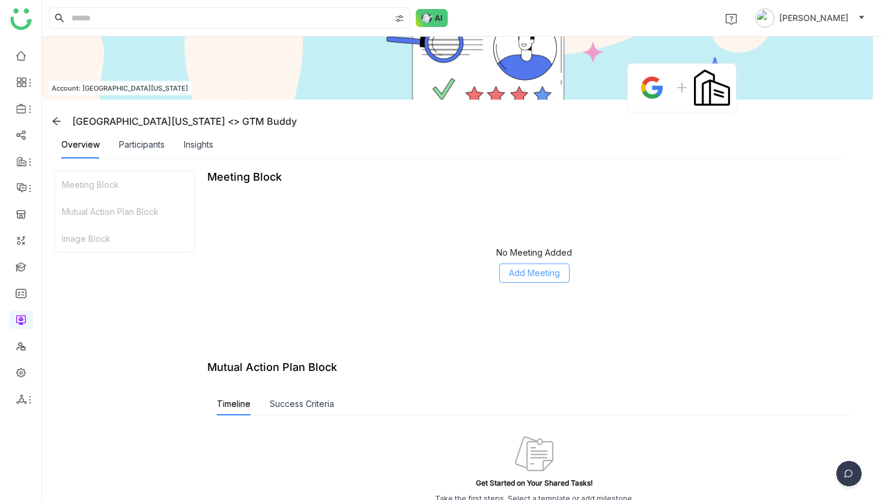
scroll to position [0, 0]
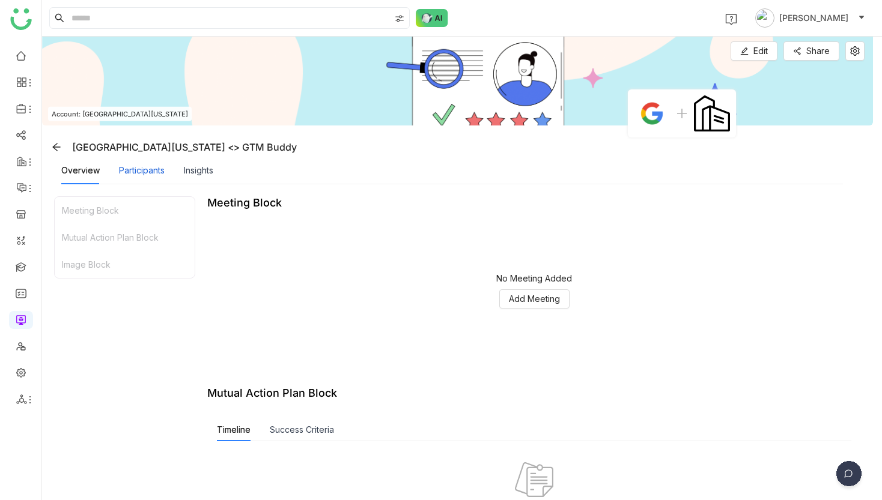
click at [141, 170] on div "Participants" at bounding box center [142, 170] width 46 height 13
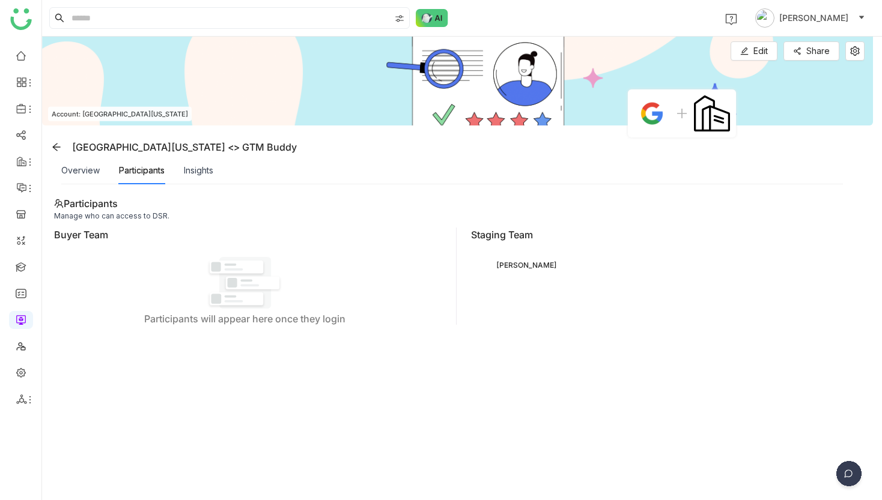
click at [179, 174] on div "Overview Participants Insights" at bounding box center [137, 171] width 152 height 28
